Goal: Task Accomplishment & Management: Manage account settings

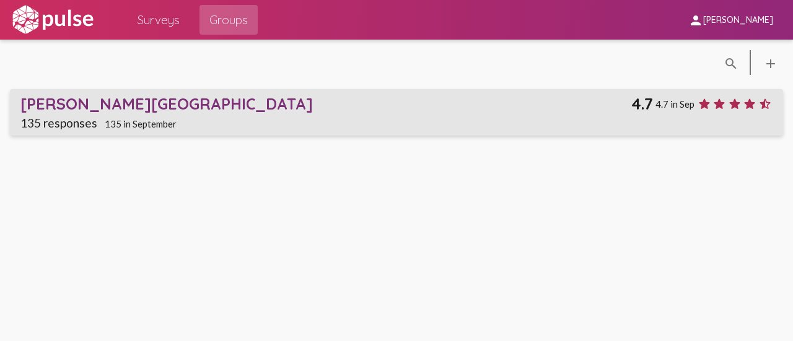
click at [247, 107] on div "[PERSON_NAME][GEOGRAPHIC_DATA]" at bounding box center [325, 103] width 611 height 19
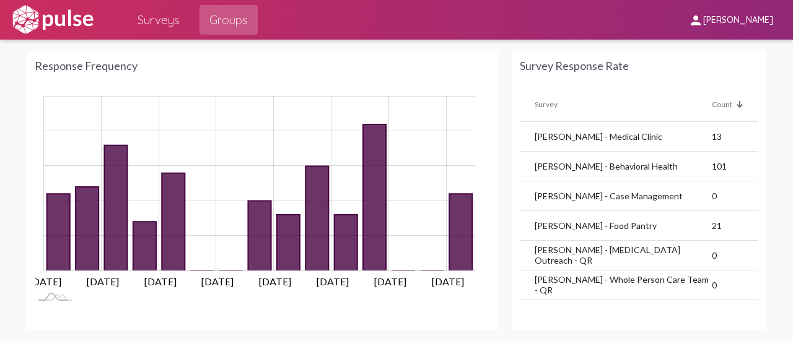
scroll to position [890, 0]
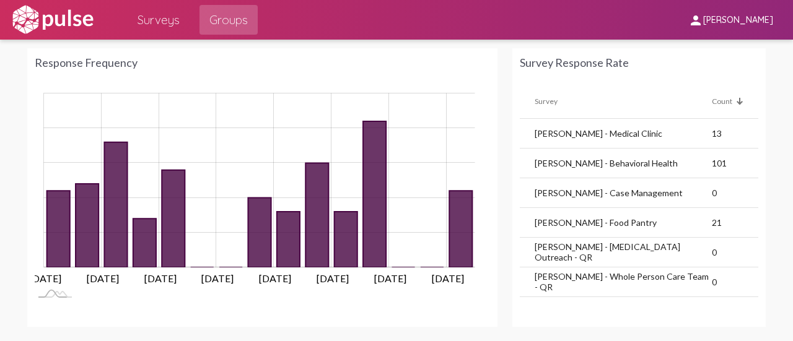
click at [585, 133] on td "[PERSON_NAME] - Medical Clinic" at bounding box center [616, 134] width 192 height 30
click at [712, 131] on td "13" at bounding box center [735, 134] width 46 height 30
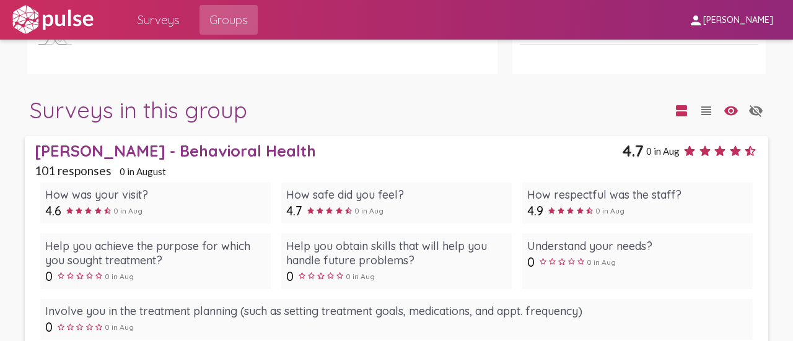
scroll to position [1141, 0]
click at [152, 151] on div "[PERSON_NAME] - Behavioral Health" at bounding box center [328, 152] width 587 height 19
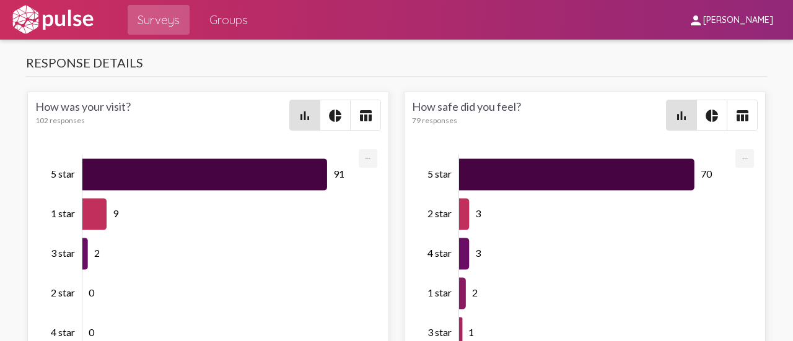
scroll to position [2240, 0]
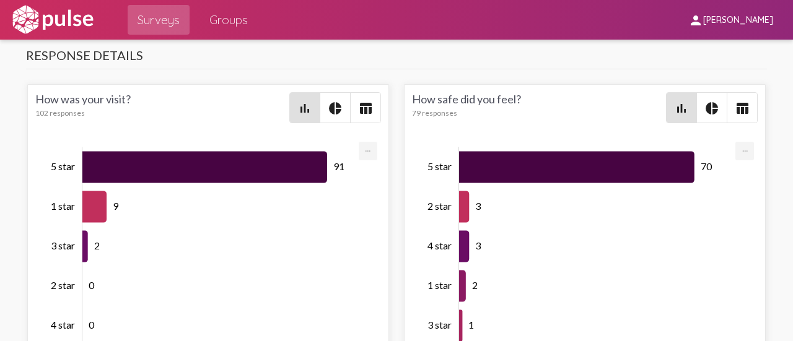
drag, startPoint x: 33, startPoint y: 94, endPoint x: 135, endPoint y: 96, distance: 102.3
click at [135, 96] on div "How was your visit? 102 responses" at bounding box center [162, 107] width 254 height 31
copy div "How was your visit?"
drag, startPoint x: 406, startPoint y: 90, endPoint x: 515, endPoint y: 94, distance: 108.5
click at [515, 94] on div "How safe did you feel? 79 responses" at bounding box center [539, 107] width 254 height 31
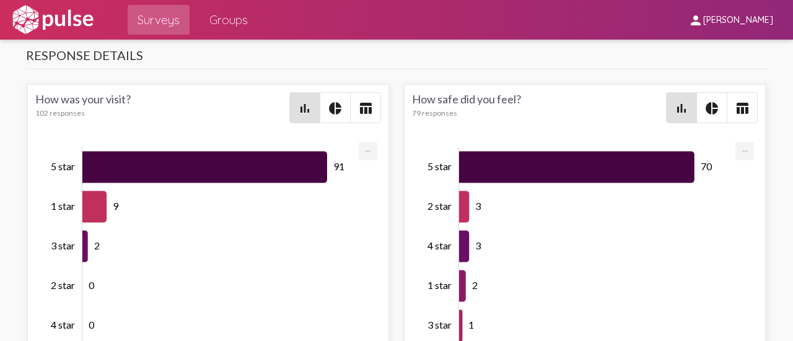
copy div "How safe did you feel?"
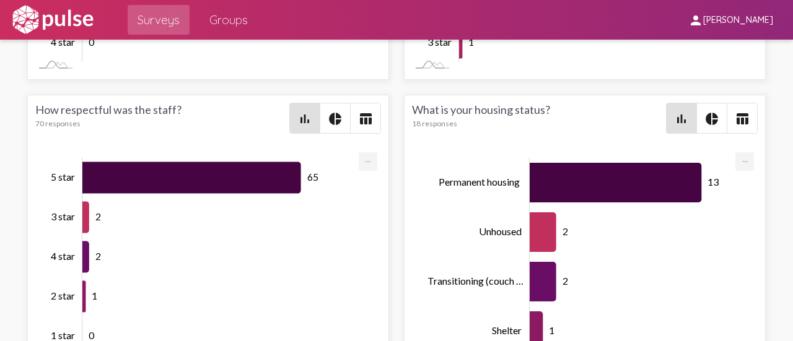
scroll to position [2524, 0]
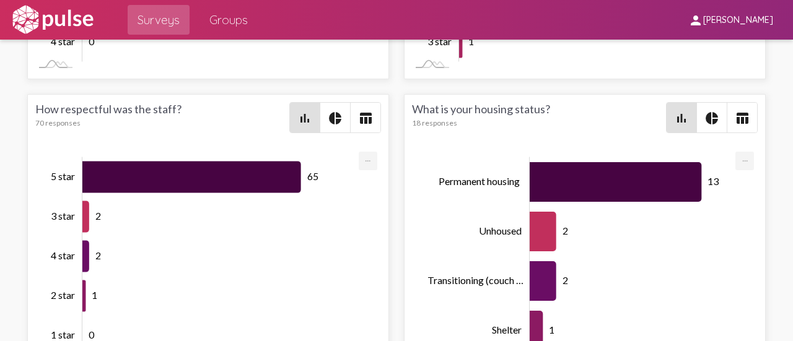
drag, startPoint x: 32, startPoint y: 100, endPoint x: 187, endPoint y: 107, distance: 155.1
click at [187, 107] on div "How respectful was the staff? 70 responses bar_chart pie_chart table_chart 65 2…" at bounding box center [208, 233] width 362 height 279
copy div "How respectful was the staff?"
drag, startPoint x: 411, startPoint y: 100, endPoint x: 559, endPoint y: 97, distance: 148.1
click at [559, 102] on div "What is your housing status? 18 responses" at bounding box center [539, 117] width 254 height 31
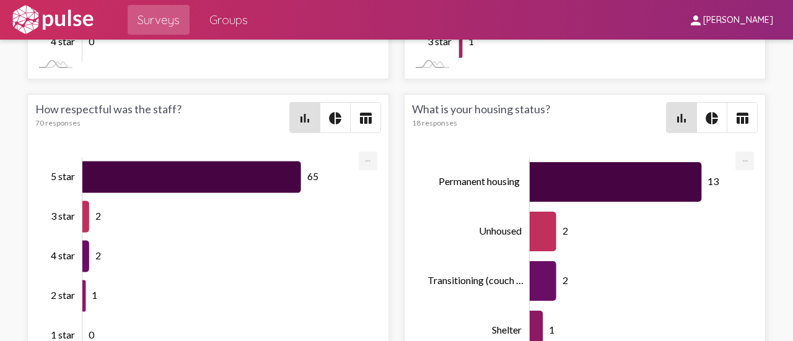
copy div "What is your housing status?"
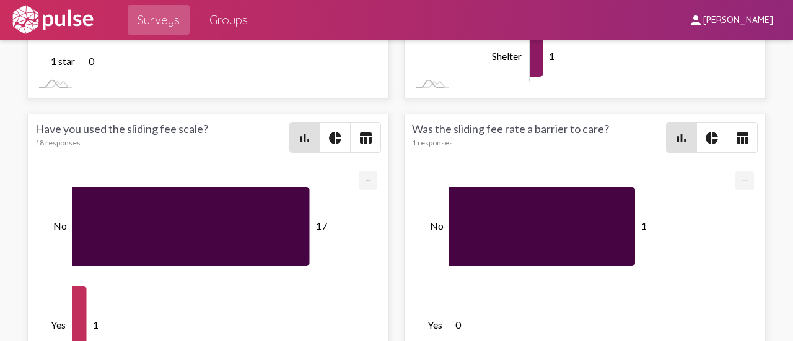
scroll to position [2816, 0]
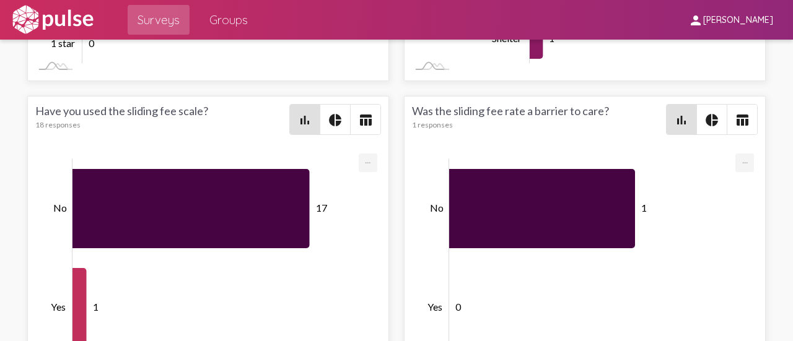
drag, startPoint x: 32, startPoint y: 104, endPoint x: 224, endPoint y: 105, distance: 192.1
click at [224, 105] on div "Have you used the sliding fee scale? 18 responses bar_chart pie_chart table_cha…" at bounding box center [208, 235] width 362 height 279
copy div "Have you used the sliding fee scale?"
drag, startPoint x: 407, startPoint y: 105, endPoint x: 623, endPoint y: 106, distance: 215.6
click at [623, 106] on div "Was the sliding fee rate a barrier to care? 1 responses" at bounding box center [539, 119] width 254 height 31
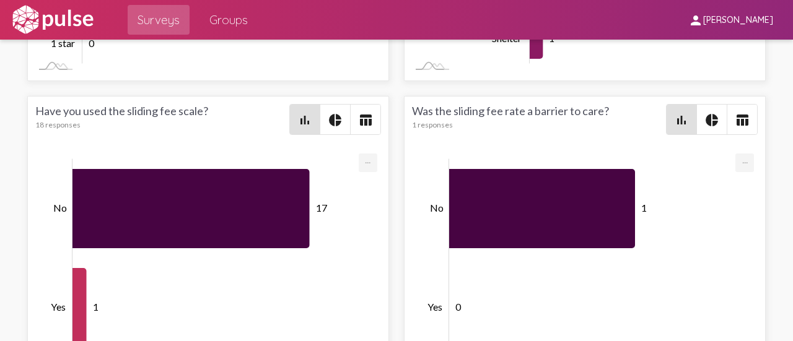
copy div "Was the sliding fee rate a barrier to care?"
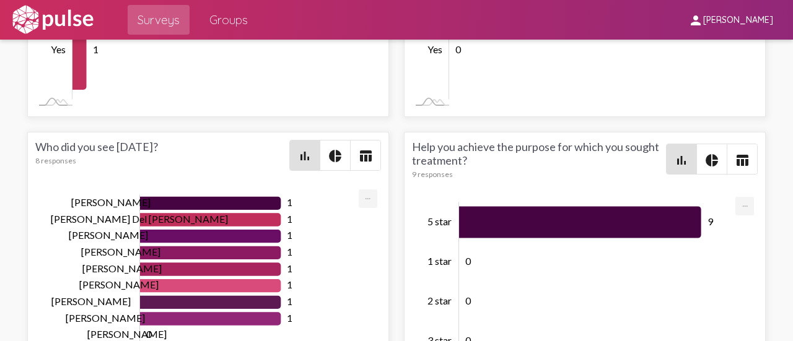
scroll to position [3074, 0]
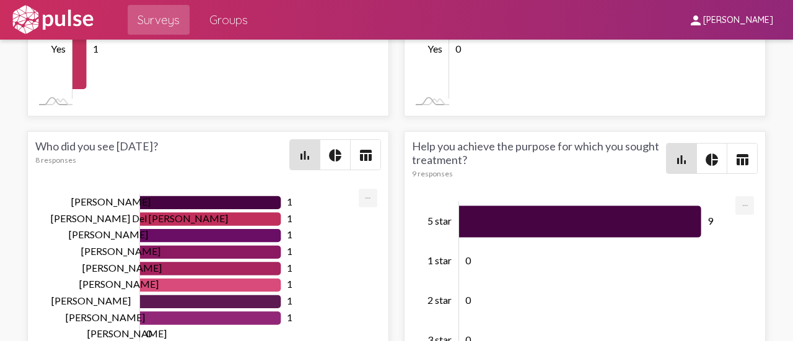
drag, startPoint x: 32, startPoint y: 139, endPoint x: 170, endPoint y: 143, distance: 137.6
click at [170, 143] on div "Who did you see [DATE]? 8 responses bar_chart pie_chart table_chart 1 1 1 1 1 1…" at bounding box center [208, 270] width 362 height 279
copy div "Who did you see [DATE]?"
drag, startPoint x: 408, startPoint y: 139, endPoint x: 485, endPoint y: 151, distance: 78.3
click at [485, 151] on div "Help you achieve the purpose for which you sought treatment? 9 responses" at bounding box center [539, 158] width 254 height 39
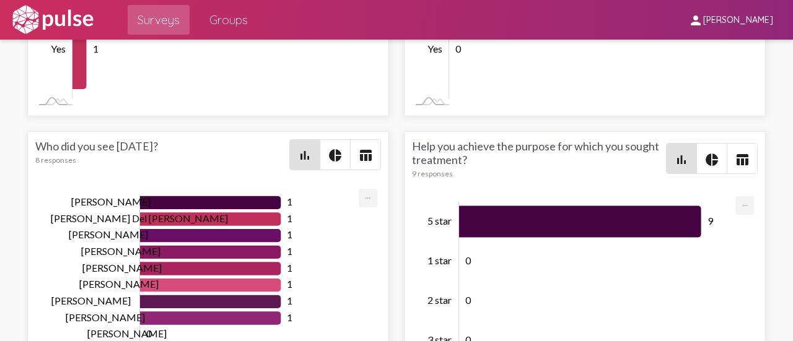
copy div "Help you achieve the purpose for which you sought treatment?"
click at [563, 179] on div "Help you achieve the purpose for which you sought treatment? 9 responses bar_ch…" at bounding box center [585, 166] width 346 height 54
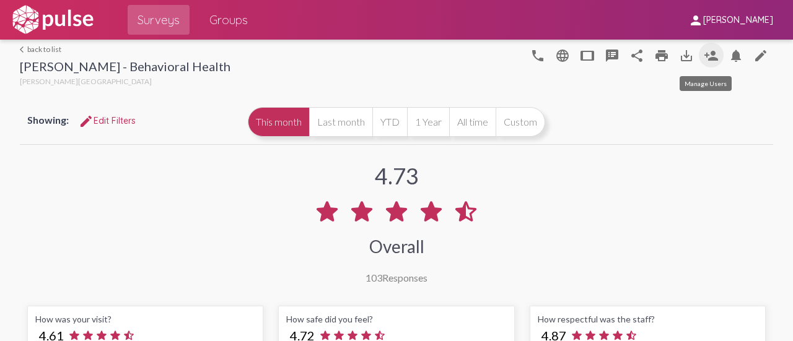
click at [704, 54] on mat-icon "person_add" at bounding box center [711, 55] width 15 height 15
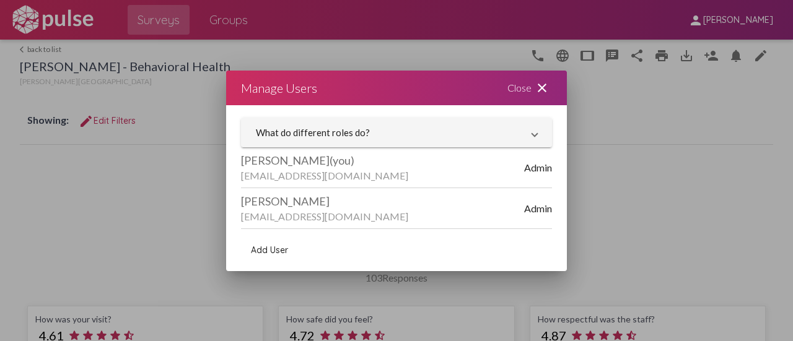
click at [540, 86] on mat-icon "close" at bounding box center [542, 88] width 15 height 15
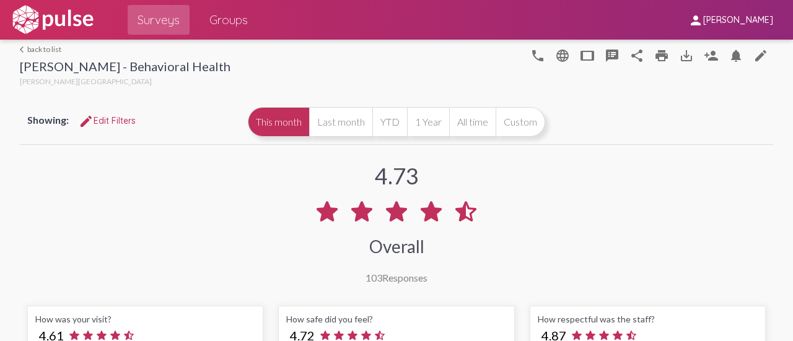
click at [349, 48] on div at bounding box center [378, 65] width 295 height 50
click at [710, 53] on mat-icon "person_add" at bounding box center [711, 55] width 15 height 15
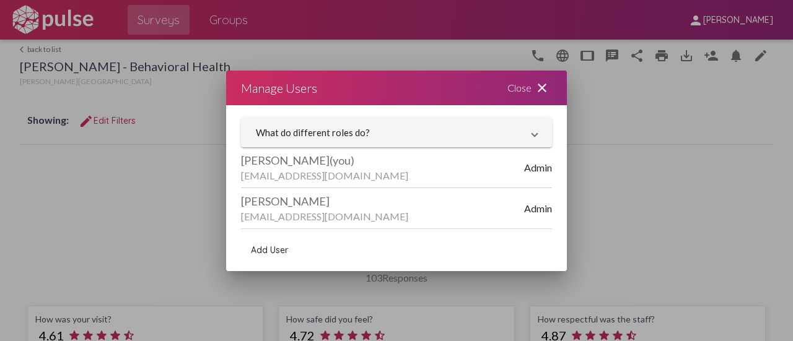
click at [265, 248] on span "Add User" at bounding box center [269, 250] width 37 height 11
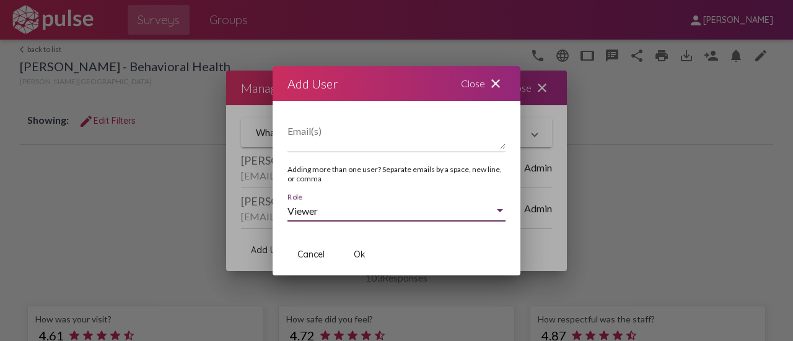
click at [324, 208] on div "Viewer" at bounding box center [391, 211] width 207 height 11
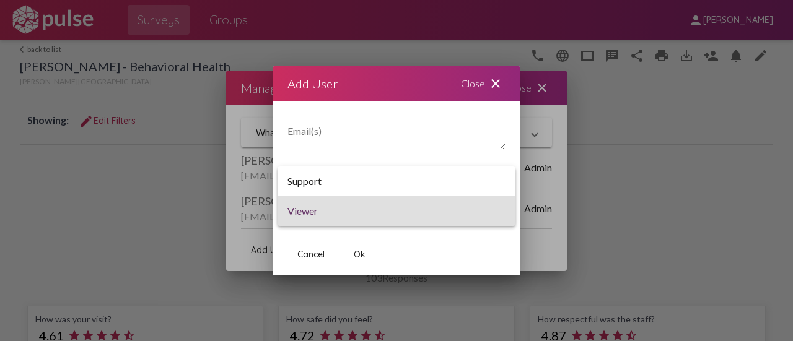
click at [358, 83] on div at bounding box center [396, 170] width 793 height 341
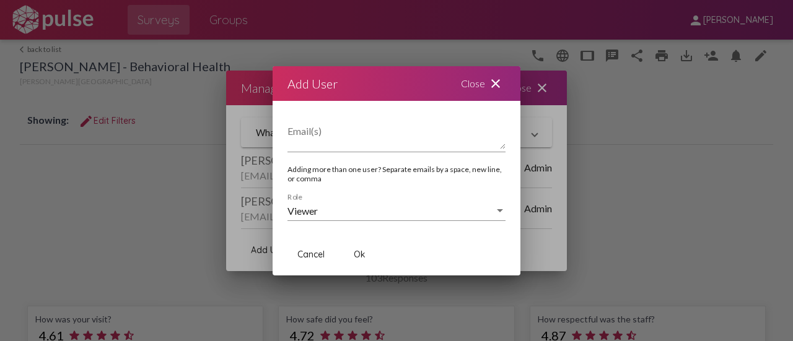
click at [495, 84] on mat-icon "close" at bounding box center [495, 83] width 15 height 15
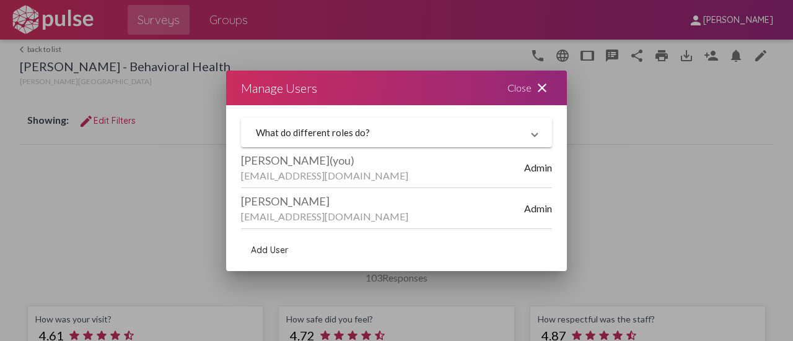
click at [543, 89] on mat-icon "close" at bounding box center [542, 88] width 15 height 15
